Goal: Task Accomplishment & Management: Use online tool/utility

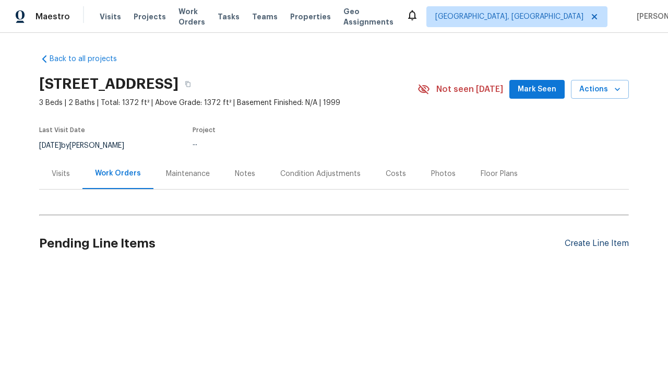
click at [593, 243] on div "Create Line Item" at bounding box center [597, 244] width 64 height 10
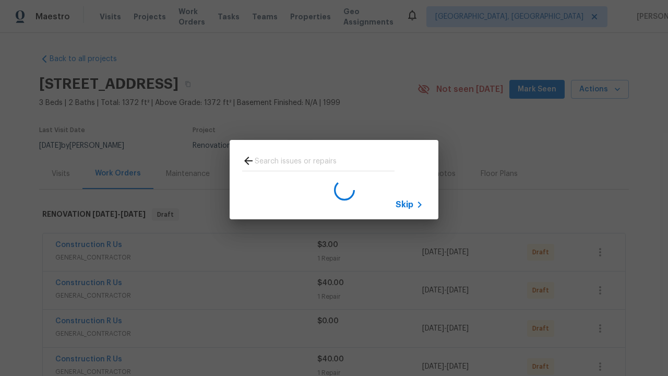
click at [405, 204] on span "Skip" at bounding box center [405, 204] width 18 height 10
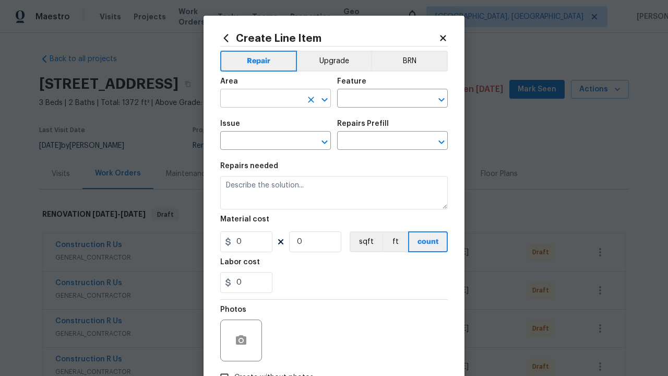
click at [257, 99] on input "text" at bounding box center [260, 99] width 81 height 16
type input "Bedroom"
